Goal: Answer question/provide support: Share knowledge or assist other users

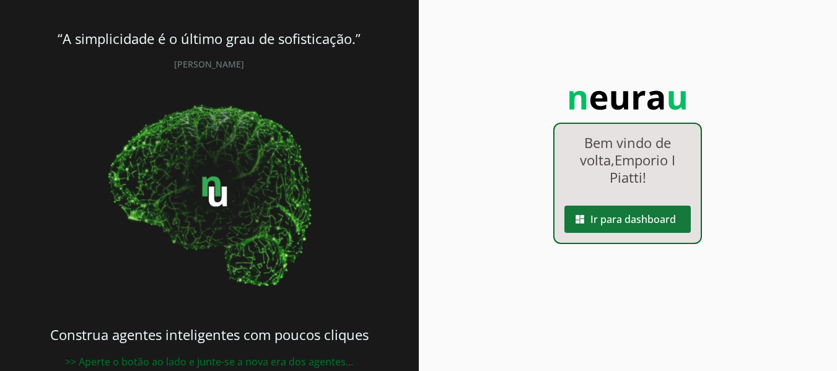
click at [609, 220] on span at bounding box center [627, 219] width 126 height 30
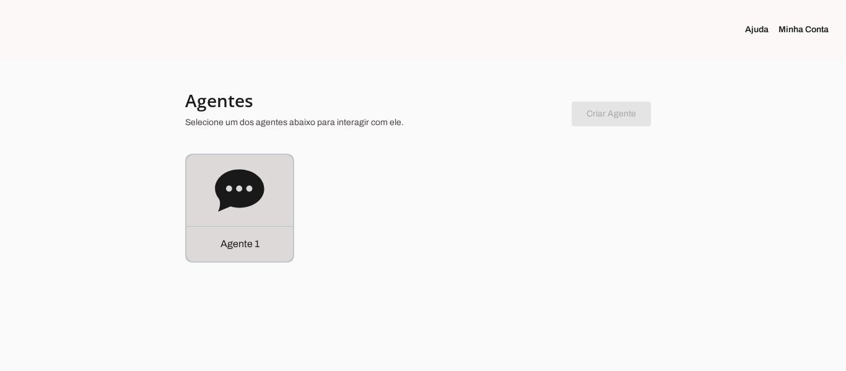
click at [282, 200] on div "Agente 1" at bounding box center [239, 208] width 107 height 107
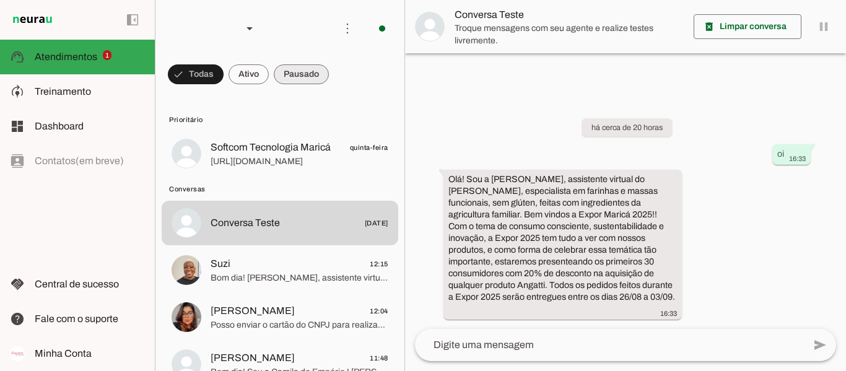
click at [224, 78] on span at bounding box center [196, 74] width 56 height 30
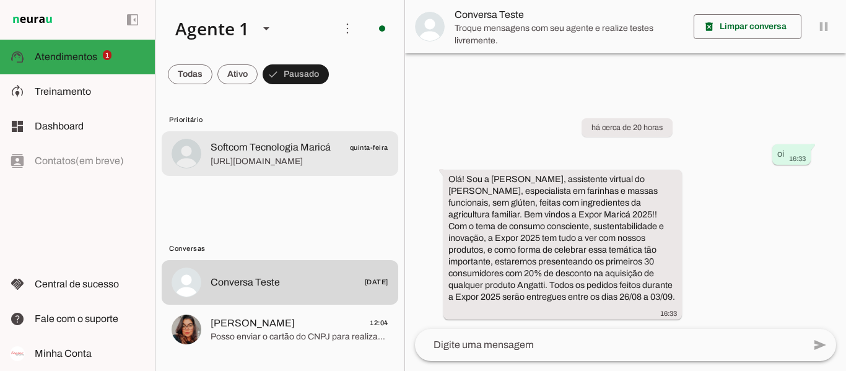
click at [294, 150] on span "Softcom Tecnologia Maricá" at bounding box center [271, 147] width 120 height 15
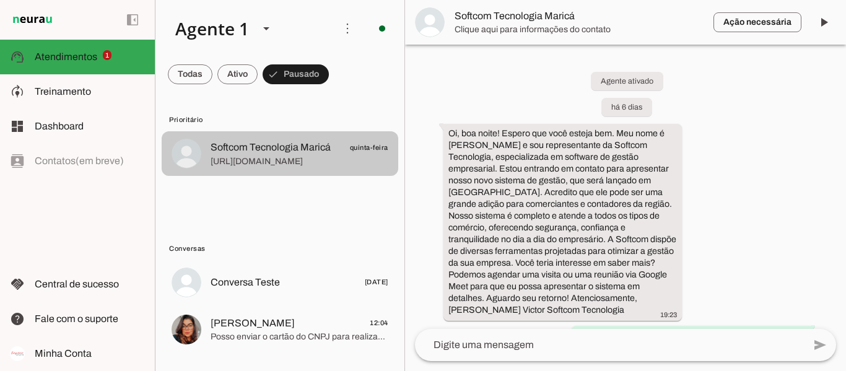
scroll to position [495, 0]
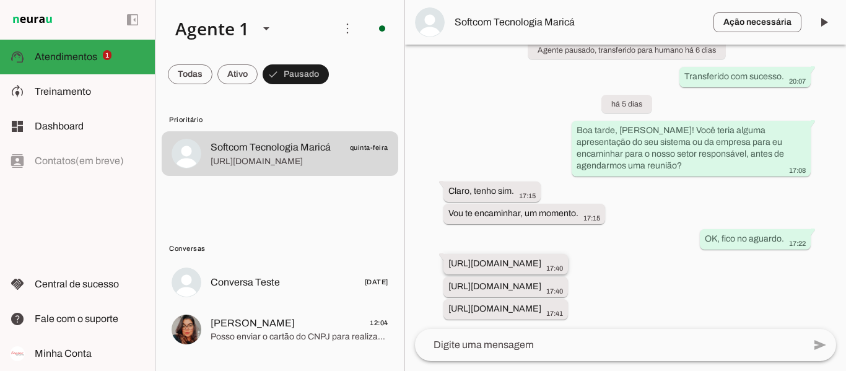
drag, startPoint x: 580, startPoint y: 237, endPoint x: 442, endPoint y: 220, distance: 138.5
click at [443, 254] on whatsapp-message-bubble "[URL][DOMAIN_NAME] 17:40" at bounding box center [505, 264] width 124 height 20
click at [693, 267] on div "Agente ativado há 6 dias Oi, boa noite! Espero que você esteja bem. Meu nome é …" at bounding box center [625, 187] width 441 height 284
drag, startPoint x: 660, startPoint y: 228, endPoint x: 737, endPoint y: 289, distance: 97.9
click at [741, 280] on div "Agente ativado há 6 dias Oi, boa noite! Espero que você esteja bem. Meu nome é …" at bounding box center [625, 187] width 441 height 284
